Goal: Communication & Community: Ask a question

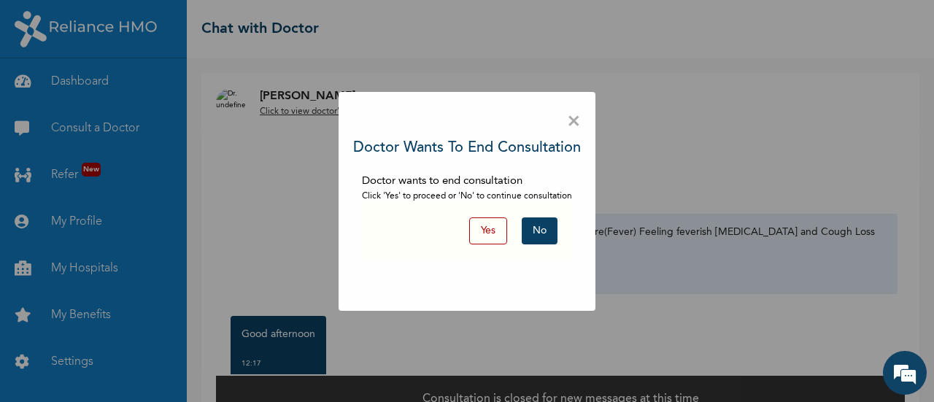
scroll to position [511, 0]
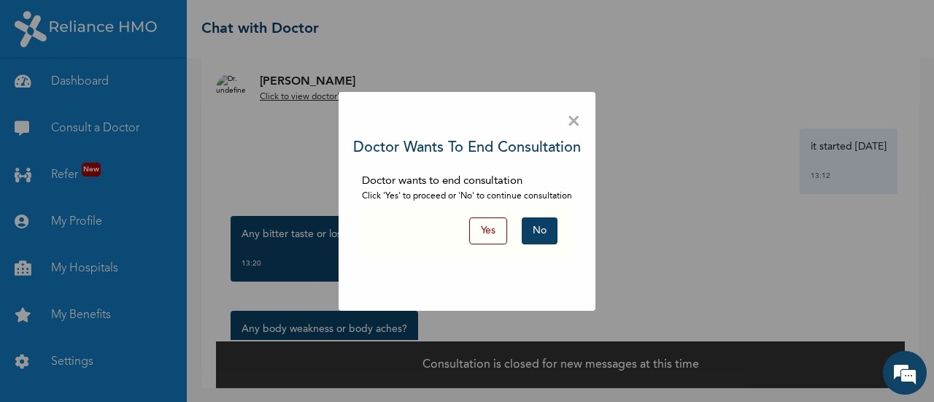
click at [549, 231] on button "No" at bounding box center [540, 230] width 36 height 27
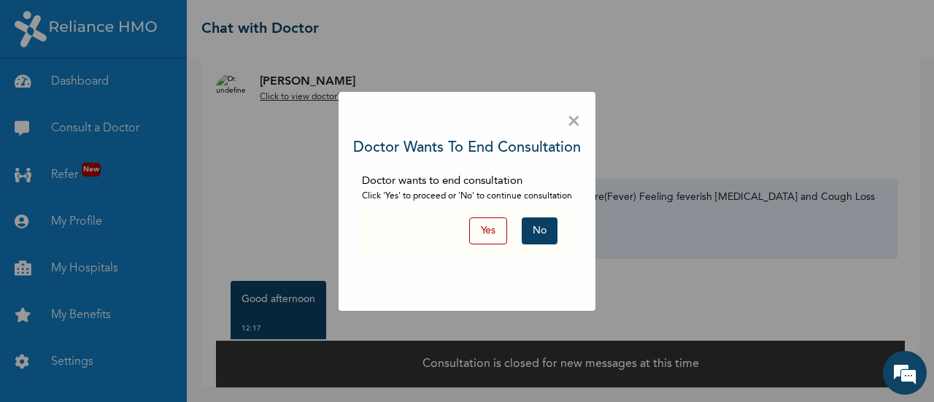
scroll to position [34, 0]
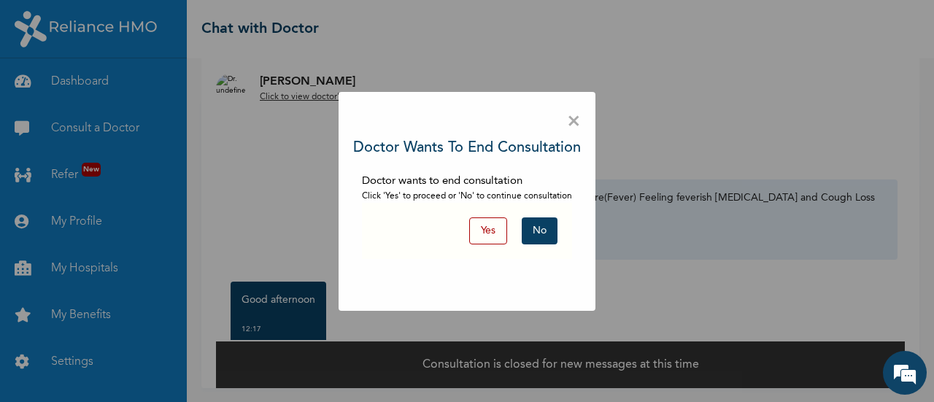
click at [537, 234] on button "No" at bounding box center [540, 230] width 36 height 27
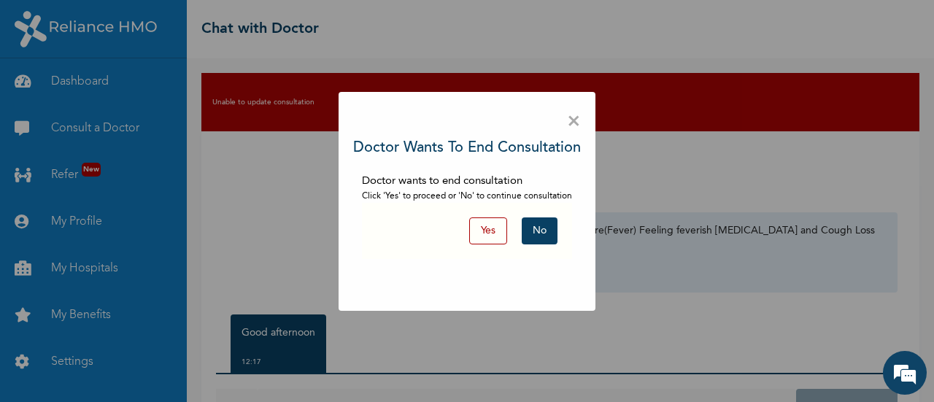
scroll to position [62, 0]
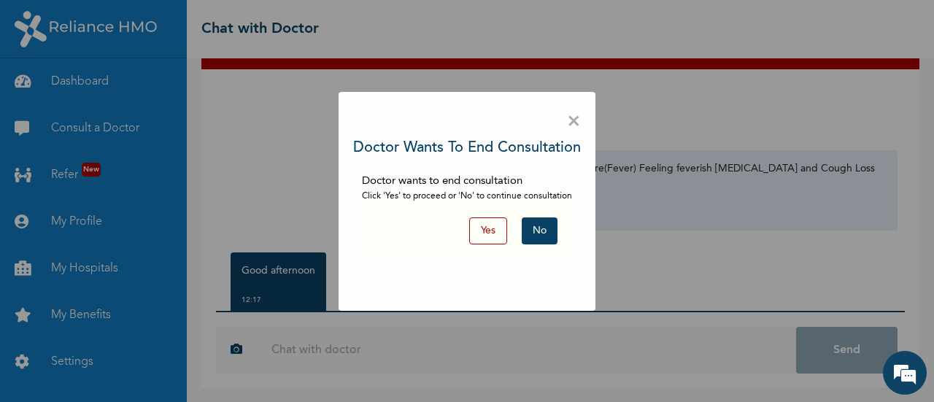
click at [576, 117] on span "×" at bounding box center [574, 122] width 14 height 31
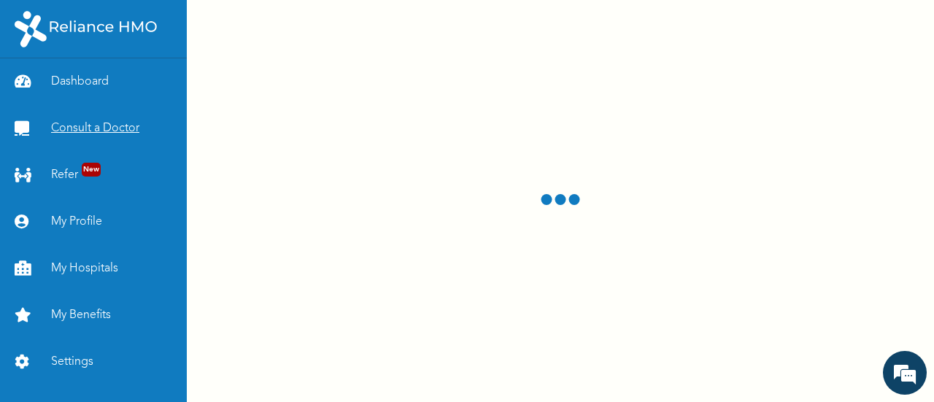
click at [85, 126] on link "Consult a Doctor" at bounding box center [93, 128] width 187 height 47
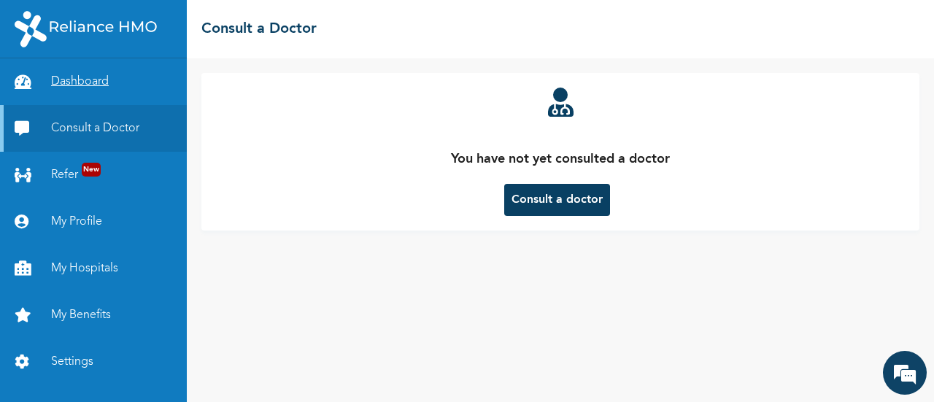
click at [73, 88] on link "Dashboard" at bounding box center [93, 81] width 187 height 47
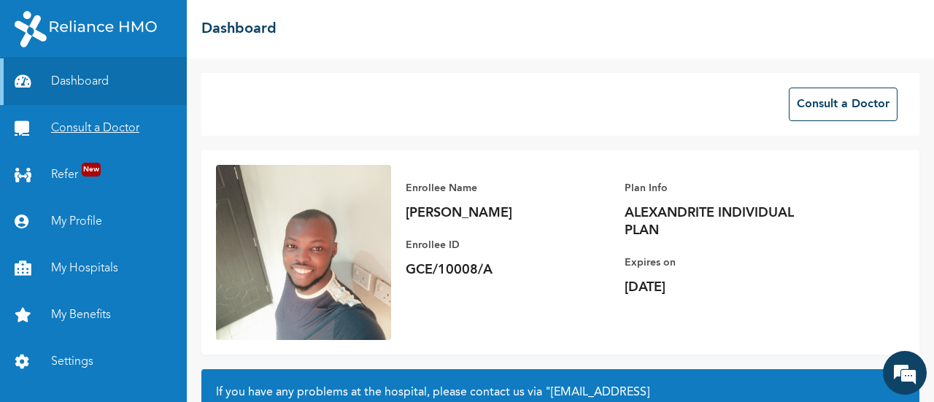
click at [57, 119] on link "Consult a Doctor" at bounding box center [93, 128] width 187 height 47
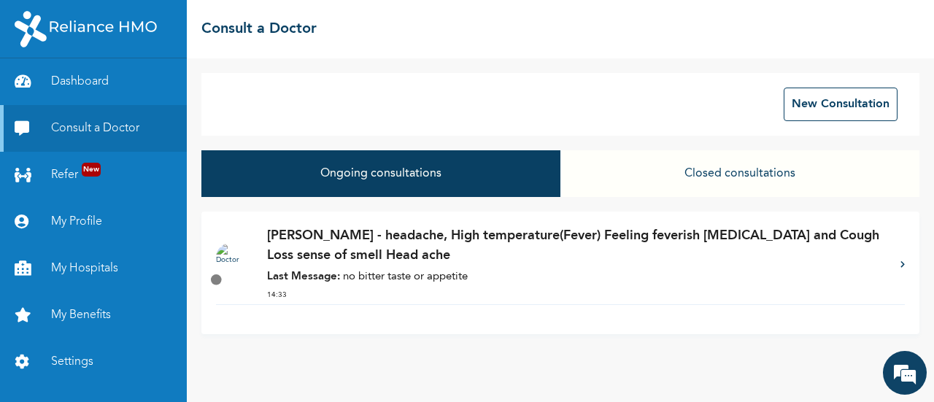
click at [398, 263] on p "[PERSON_NAME] - headache, High temperature(Fever) Feeling feverish [MEDICAL_DAT…" at bounding box center [576, 245] width 619 height 39
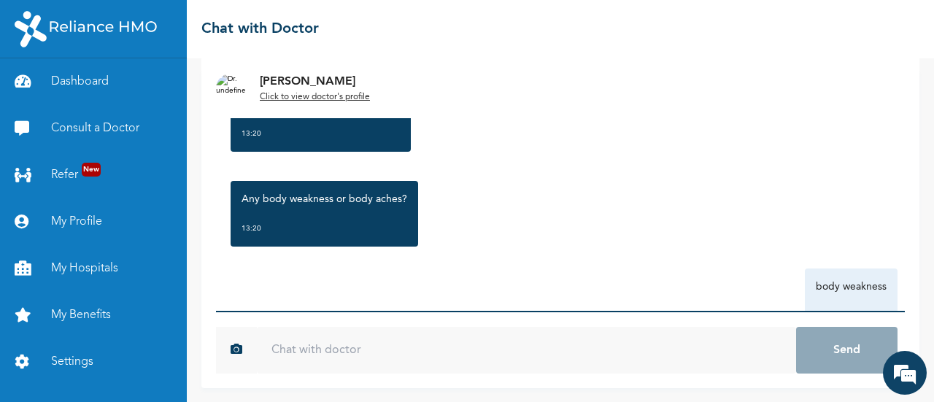
scroll to position [748, 0]
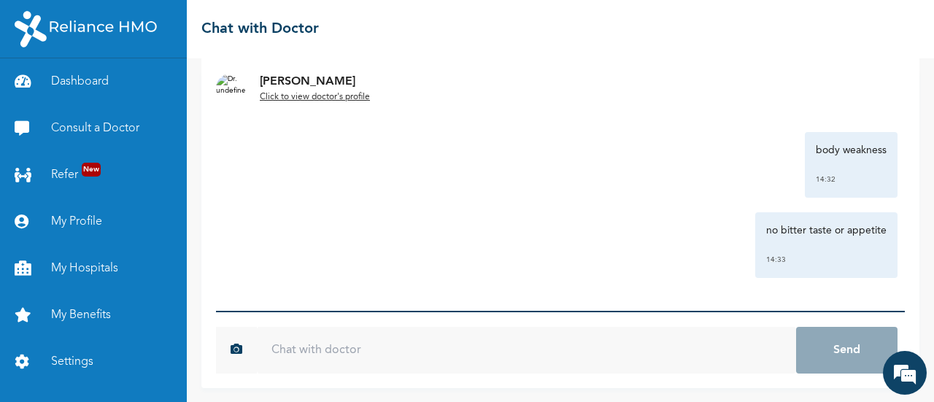
click at [366, 360] on input "text" at bounding box center [526, 350] width 539 height 47
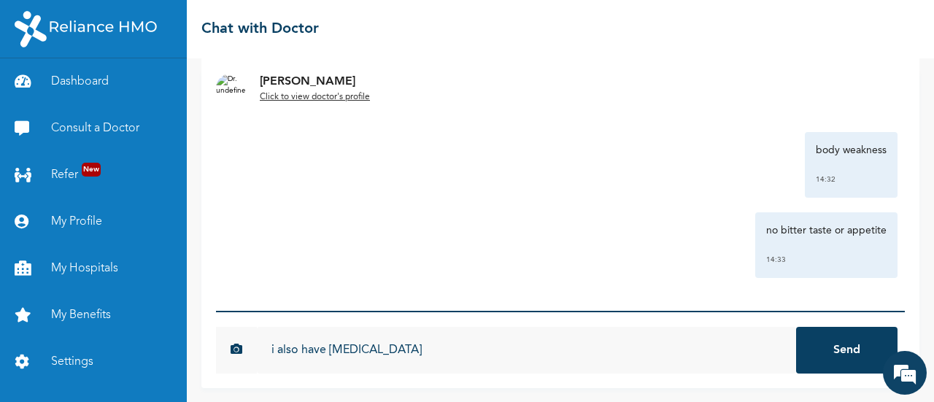
type input "i also have [MEDICAL_DATA]"
click at [832, 355] on button "Send" at bounding box center [846, 350] width 101 height 47
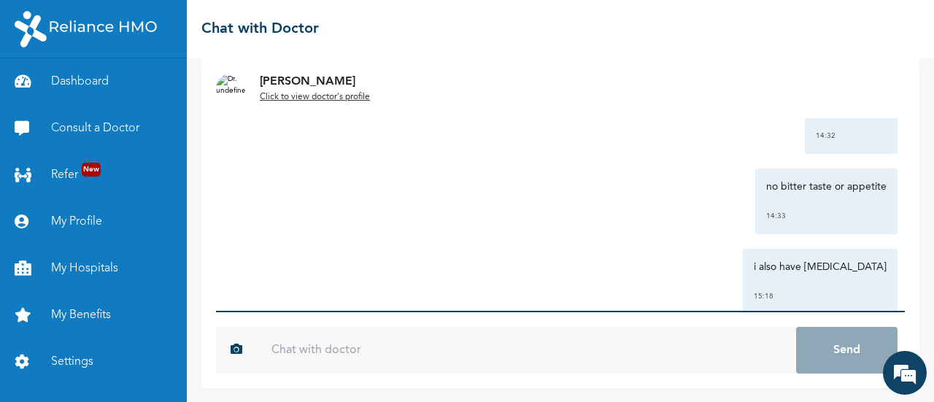
scroll to position [821, 0]
